Goal: Use online tool/utility: Utilize a website feature to perform a specific function

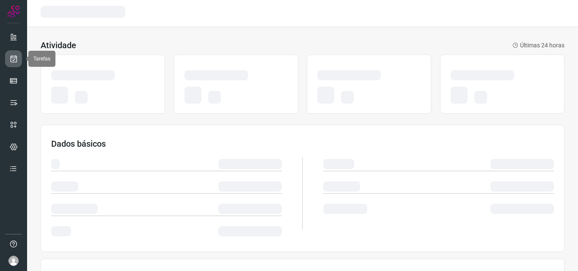
click at [17, 60] on icon at bounding box center [13, 59] width 9 height 8
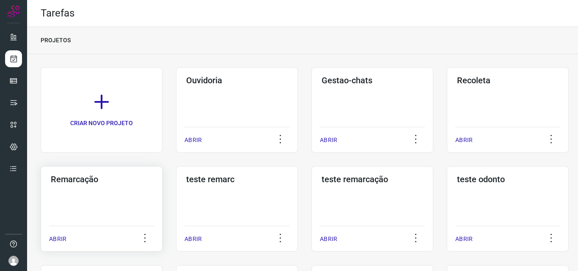
click at [176, 205] on div "Remarcação ABRIR" at bounding box center [237, 208] width 122 height 85
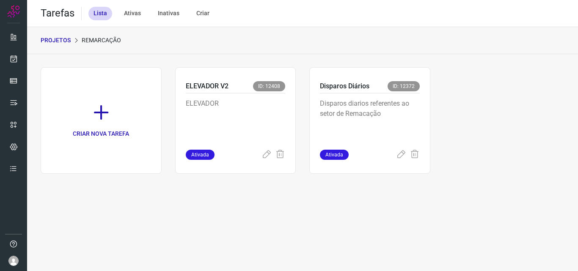
click at [378, 127] on p "Disparos diarios referentes ao setor de Remacação" at bounding box center [370, 120] width 100 height 42
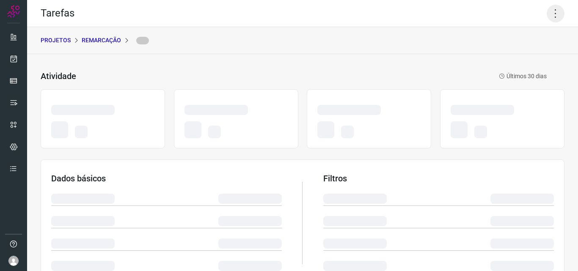
click at [547, 15] on icon at bounding box center [556, 14] width 18 height 18
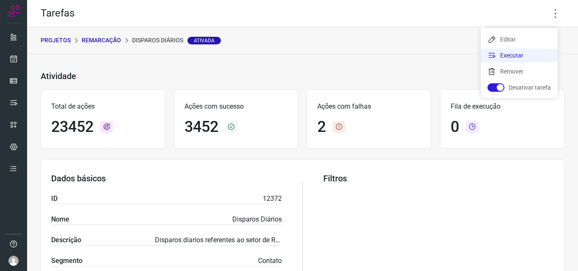
click at [527, 55] on li "Executar" at bounding box center [519, 56] width 77 height 14
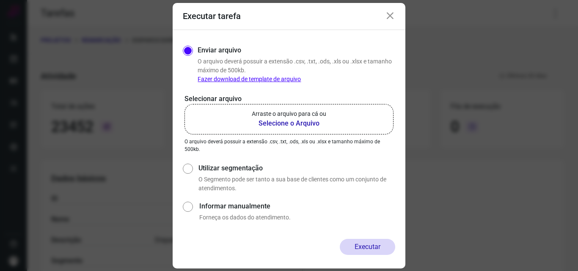
click at [275, 119] on b "Selecione o Arquivo" at bounding box center [289, 123] width 74 height 10
click at [0, 0] on input "Arraste o arquivo para cá ou Selecione o Arquivo" at bounding box center [0, 0] width 0 height 0
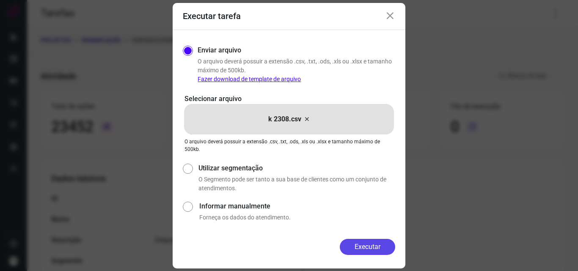
click at [365, 250] on button "Executar" at bounding box center [367, 247] width 55 height 16
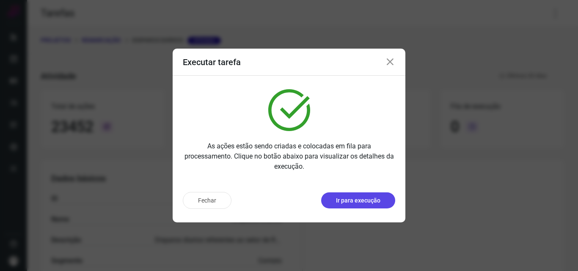
click at [360, 202] on p "Ir para execução" at bounding box center [358, 200] width 44 height 9
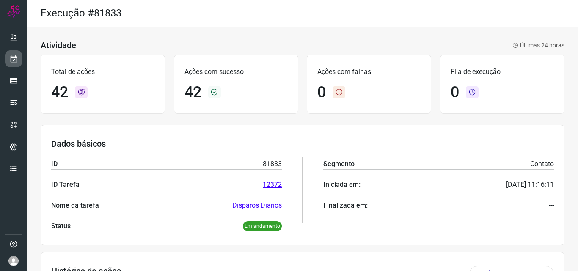
click at [18, 56] on link at bounding box center [13, 58] width 17 height 17
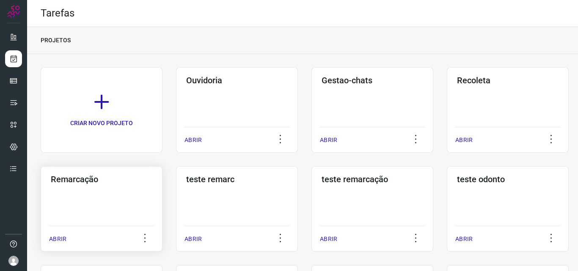
click at [176, 185] on div "Remarcação ABRIR" at bounding box center [237, 208] width 122 height 85
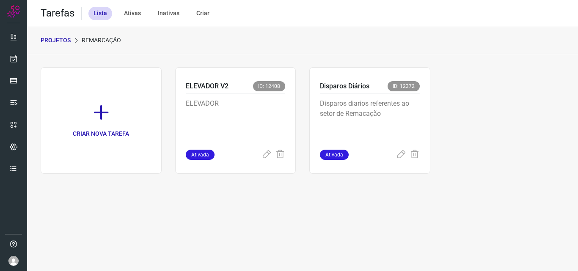
click at [384, 129] on p "Disparos diarios referentes ao setor de Remacação" at bounding box center [370, 120] width 100 height 42
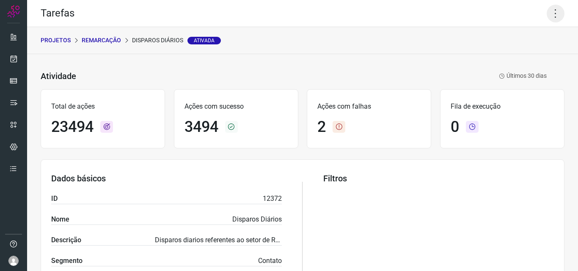
click at [547, 11] on icon at bounding box center [556, 14] width 18 height 18
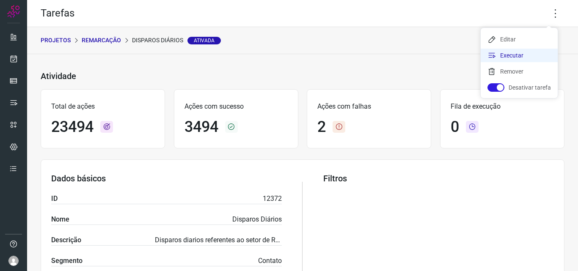
click at [529, 54] on li "Executar" at bounding box center [519, 56] width 77 height 14
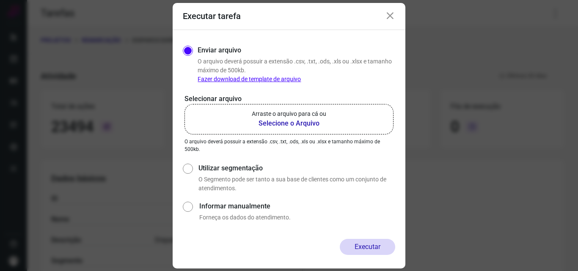
click at [321, 114] on p "Arraste o arquivo para cá ou" at bounding box center [289, 114] width 74 height 9
click at [0, 0] on input "Arraste o arquivo para cá ou Selecione o Arquivo" at bounding box center [0, 0] width 0 height 0
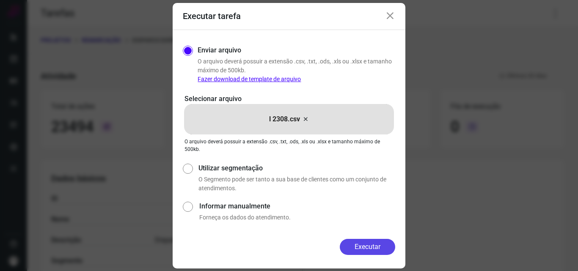
click at [366, 248] on button "Executar" at bounding box center [367, 247] width 55 height 16
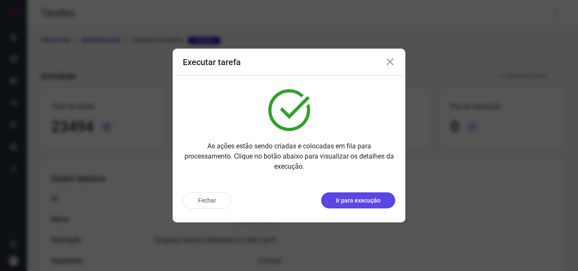
click at [347, 200] on p "Ir para execução" at bounding box center [358, 200] width 44 height 9
